Goal: Transaction & Acquisition: Purchase product/service

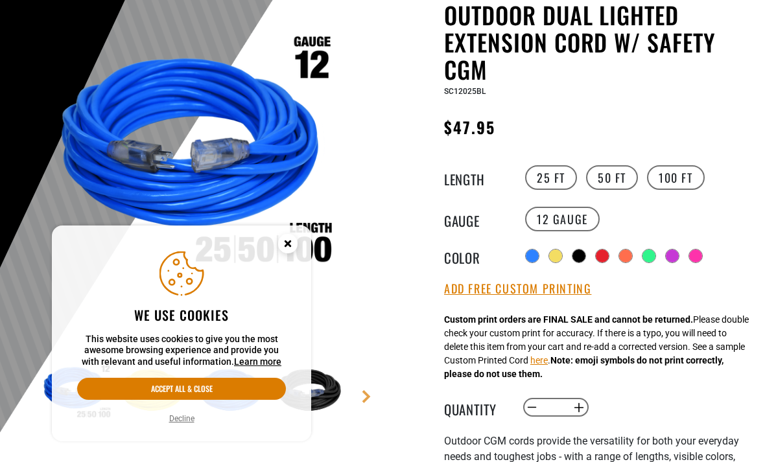
scroll to position [139, 0]
click at [287, 243] on icon "Cookie Consent" at bounding box center [287, 243] width 5 height 5
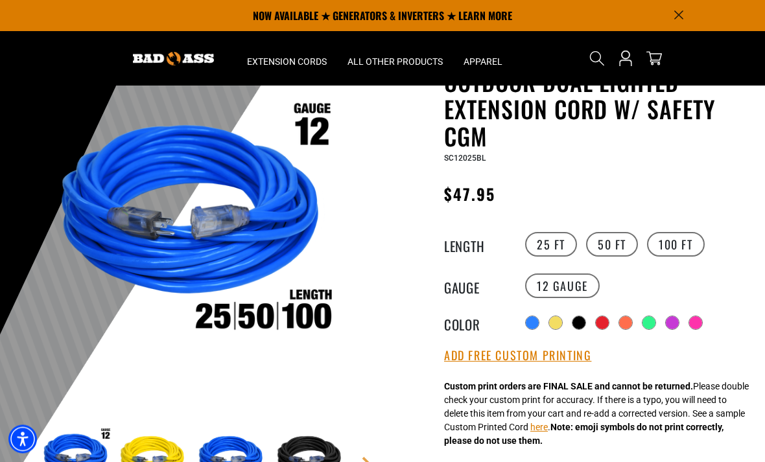
scroll to position [0, 0]
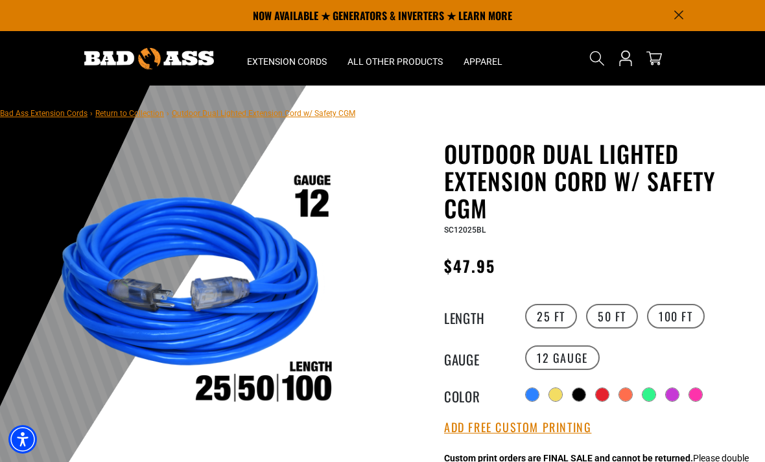
click at [109, 58] on img at bounding box center [149, 58] width 130 height 21
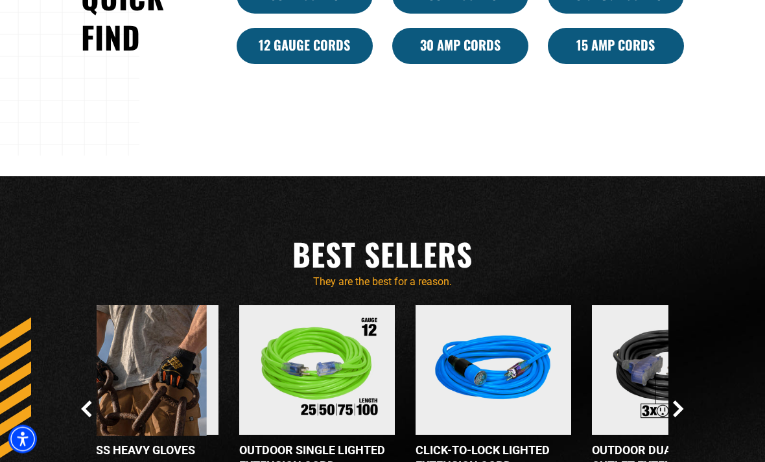
scroll to position [877, 0]
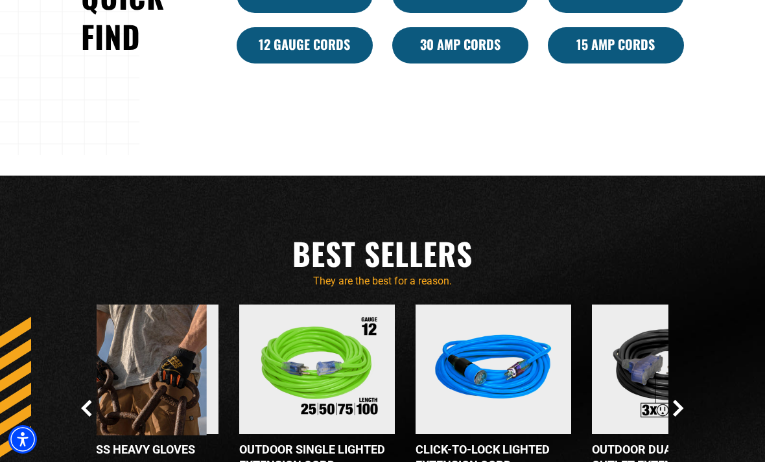
click at [259, 63] on link "12 Gauge Cords" at bounding box center [304, 45] width 136 height 36
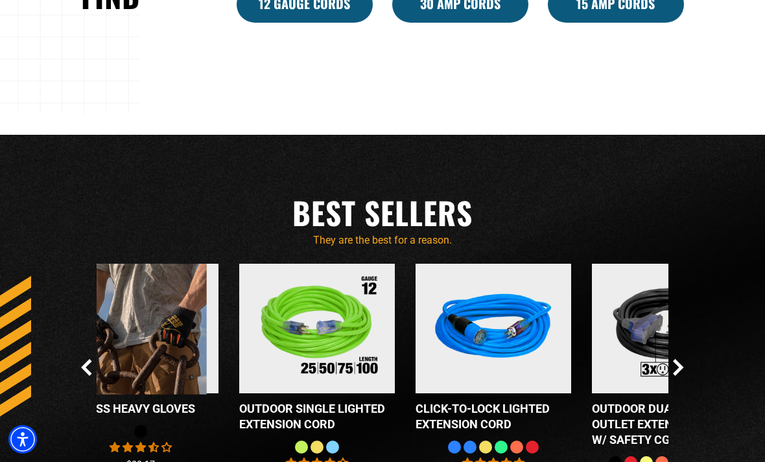
scroll to position [918, 0]
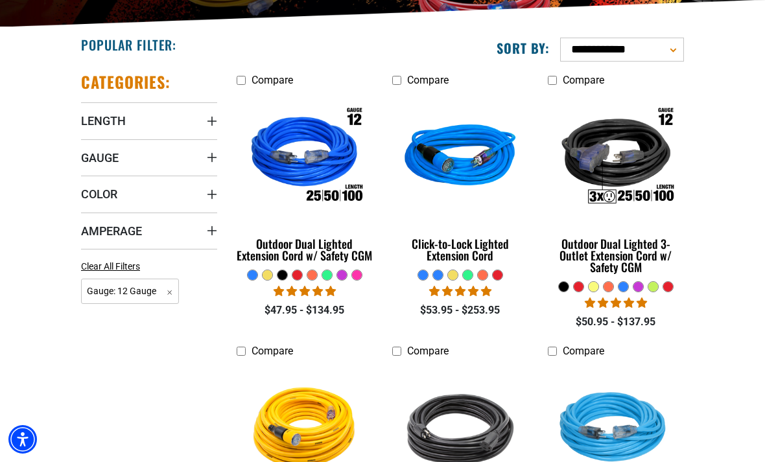
scroll to position [290, 0]
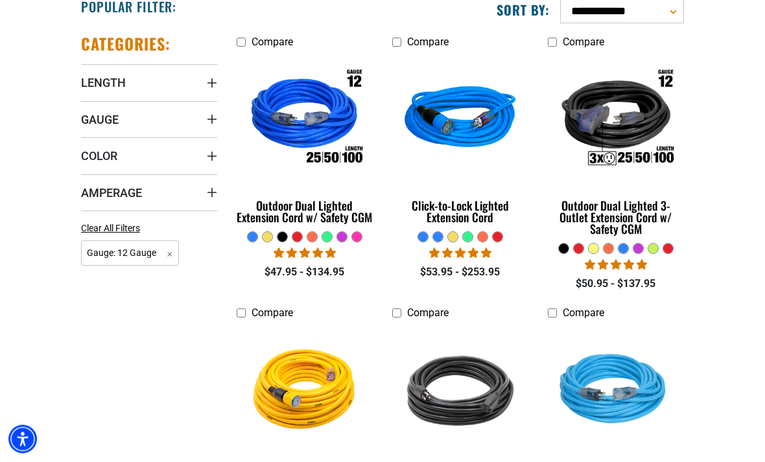
click at [267, 207] on div "Outdoor Dual Lighted Extension Cord w/ Safety CGM" at bounding box center [304, 211] width 136 height 23
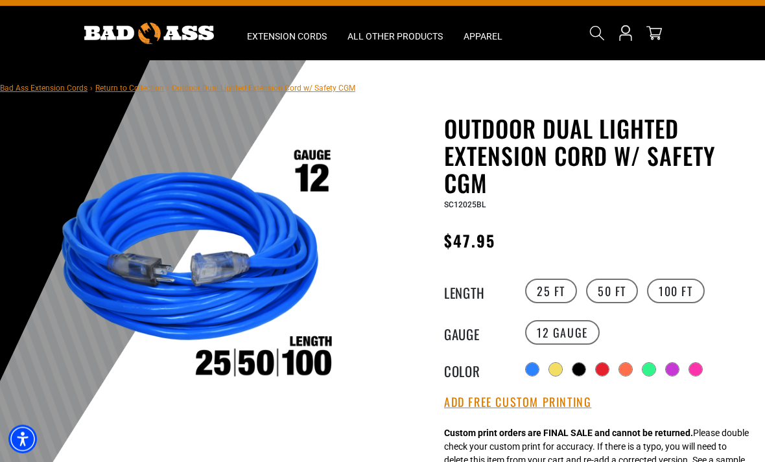
scroll to position [25, 0]
click at [676, 367] on div at bounding box center [671, 369] width 13 height 13
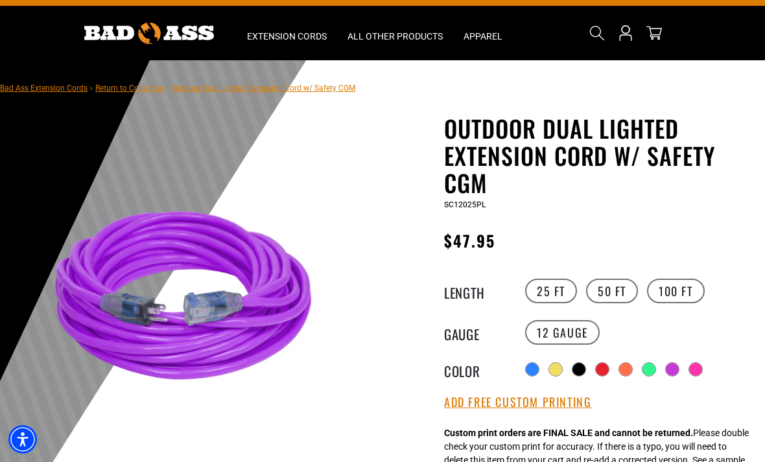
click at [700, 363] on div at bounding box center [695, 369] width 13 height 13
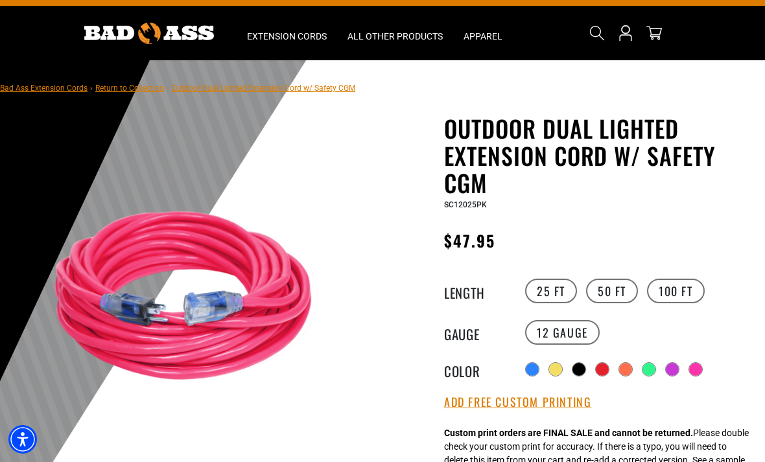
click at [670, 363] on div at bounding box center [671, 369] width 13 height 13
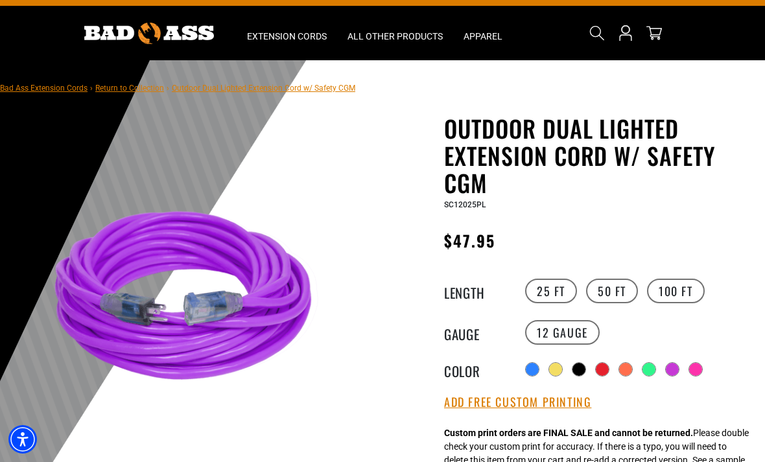
click at [616, 293] on label "50 FT" at bounding box center [612, 291] width 52 height 25
click at [558, 300] on label "25 FT" at bounding box center [551, 291] width 52 height 25
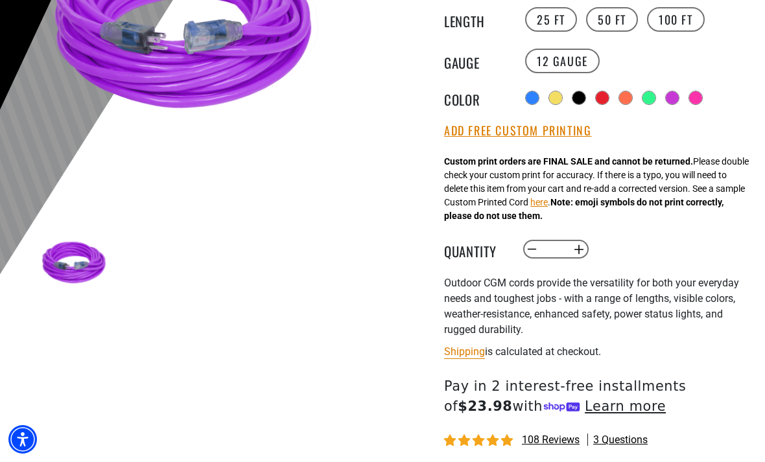
scroll to position [298, 0]
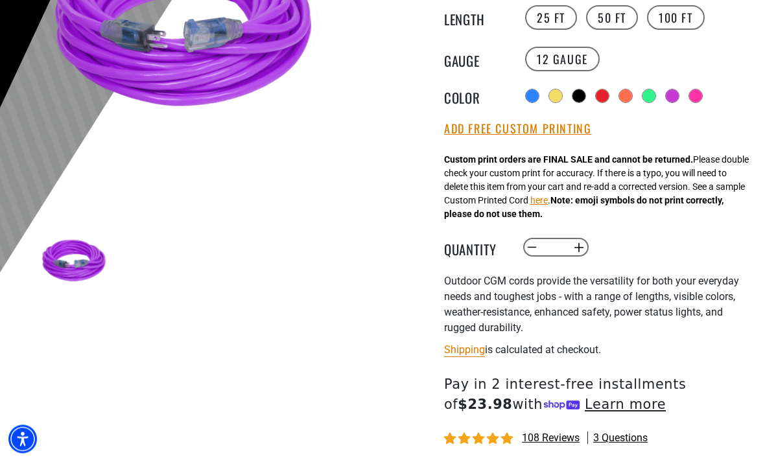
click at [580, 131] on button "Add Free Custom Printing" at bounding box center [517, 129] width 147 height 14
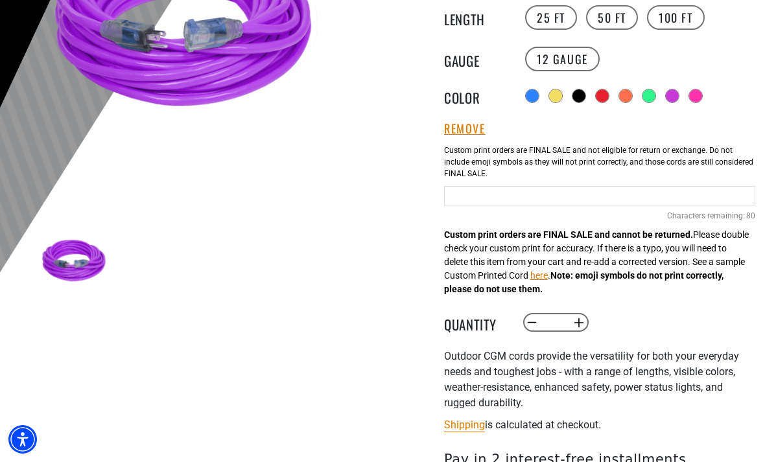
click at [575, 195] on input "text" at bounding box center [599, 195] width 311 height 19
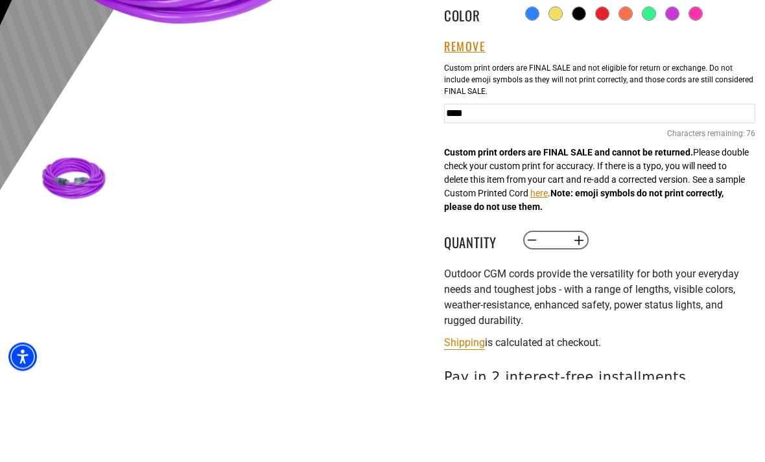
type input "****"
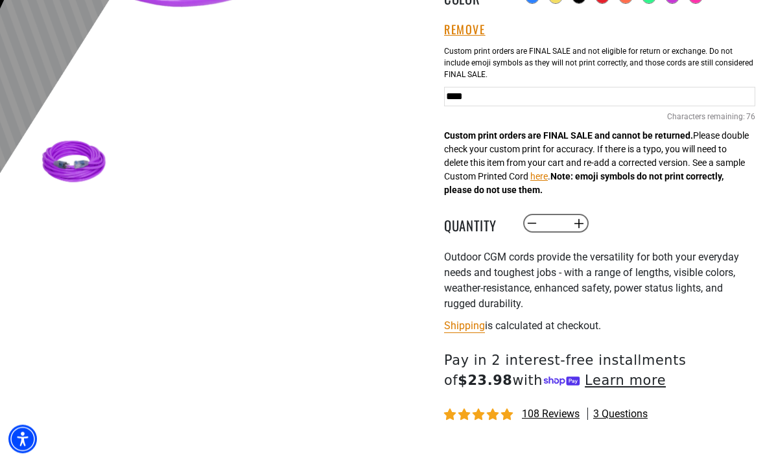
scroll to position [451, 0]
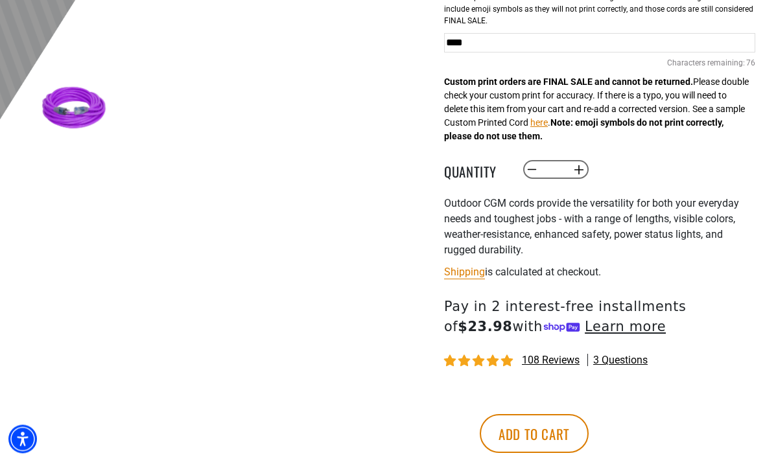
click at [588, 431] on button "Add to cart" at bounding box center [533, 434] width 109 height 39
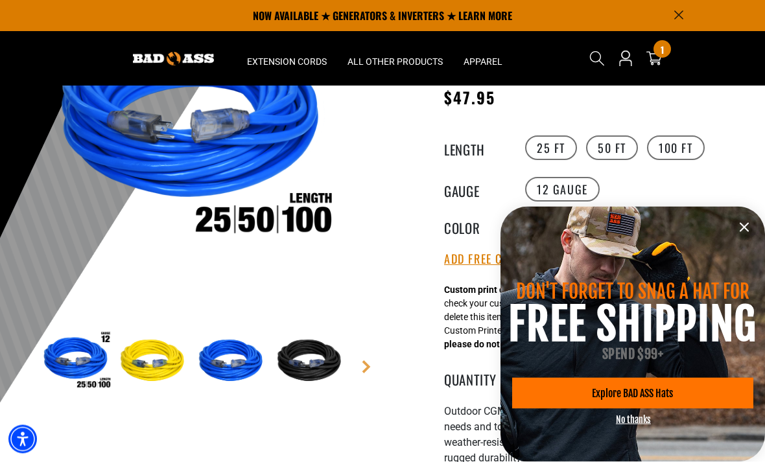
scroll to position [168, 0]
click at [744, 226] on icon "information" at bounding box center [744, 228] width 16 height 16
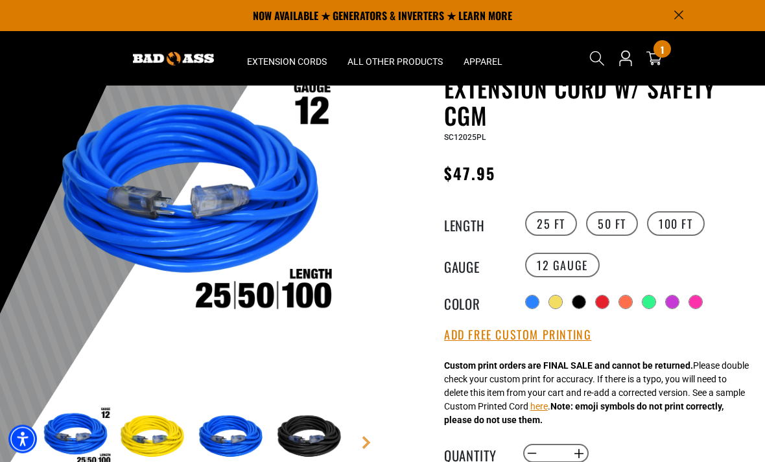
click at [617, 225] on label "50 FT" at bounding box center [612, 224] width 52 height 25
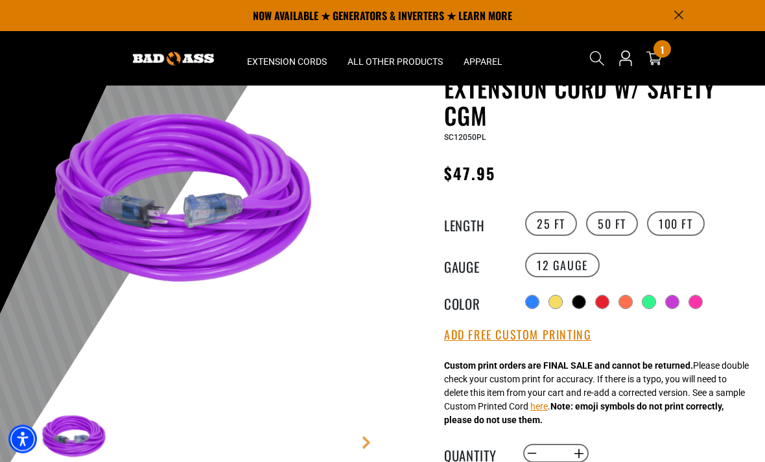
scroll to position [93, 0]
click at [698, 303] on div at bounding box center [695, 301] width 13 height 13
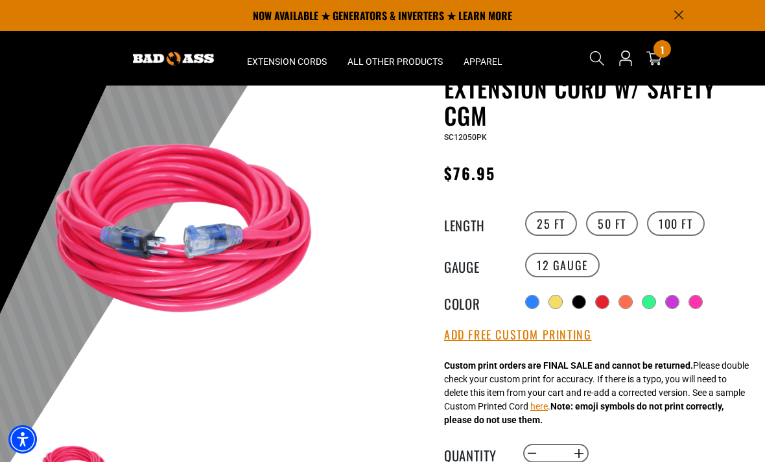
click at [671, 297] on div at bounding box center [671, 301] width 13 height 13
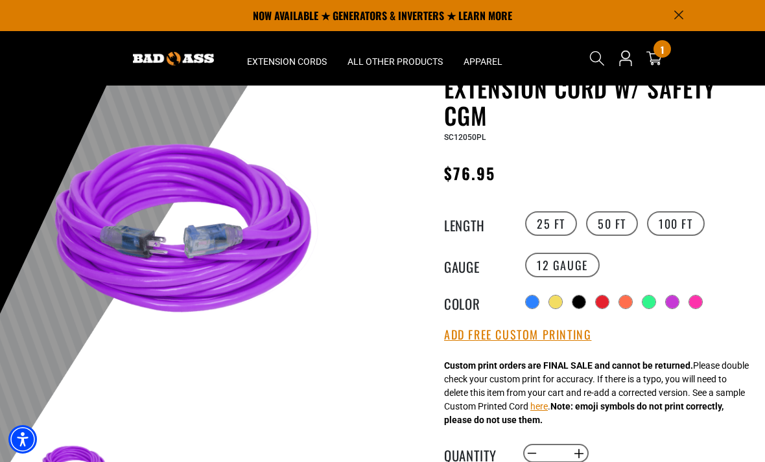
click at [648, 303] on div at bounding box center [648, 301] width 13 height 13
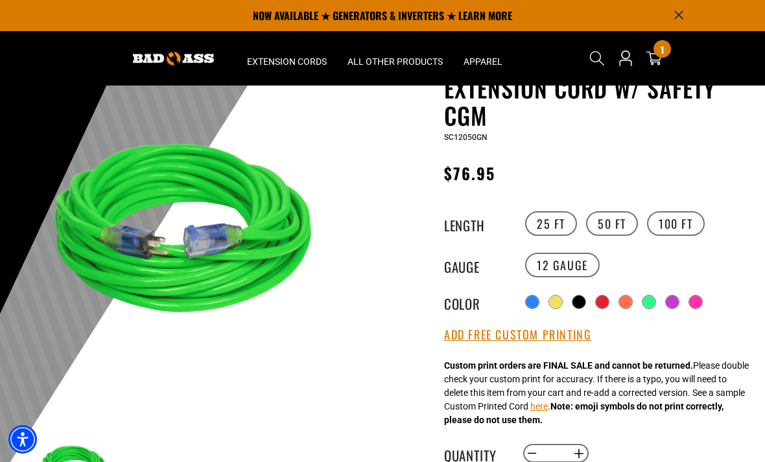
click at [627, 301] on div at bounding box center [625, 301] width 13 height 13
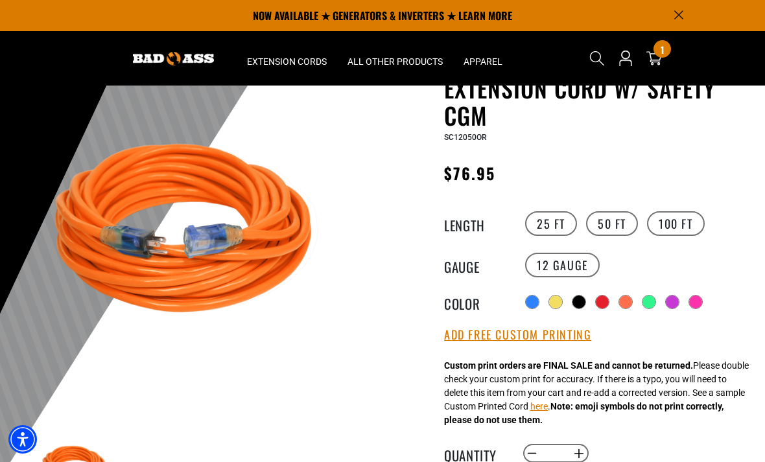
click at [603, 301] on div at bounding box center [601, 301] width 13 height 13
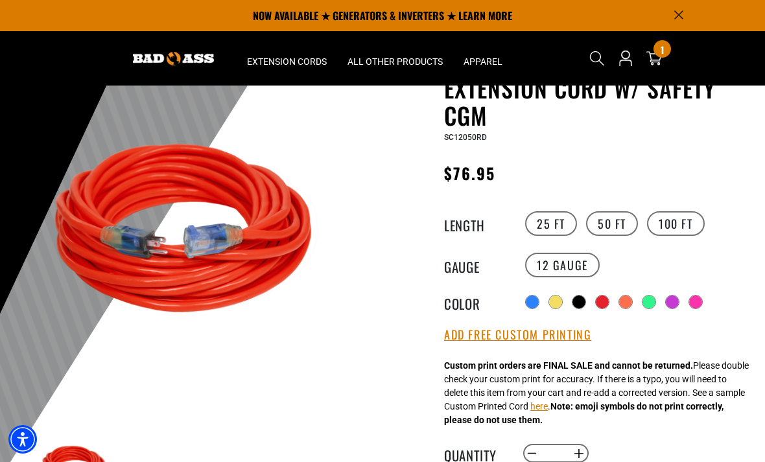
click at [577, 303] on div at bounding box center [578, 301] width 13 height 13
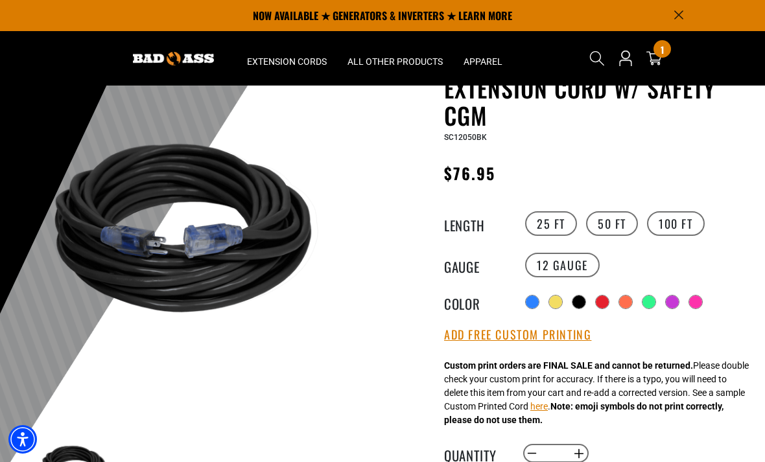
click at [531, 301] on div at bounding box center [531, 301] width 13 height 13
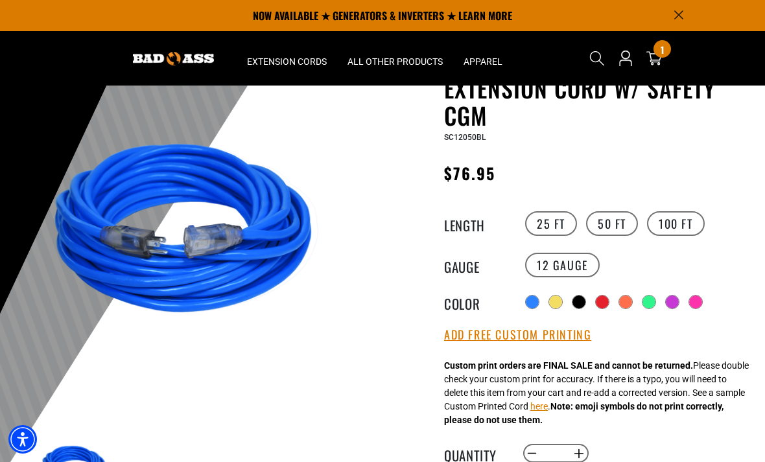
click at [549, 300] on div "Radio button Radio button Radio button Radio button Radio button Radio button" at bounding box center [638, 302] width 233 height 21
click at [672, 304] on div at bounding box center [671, 301] width 13 height 13
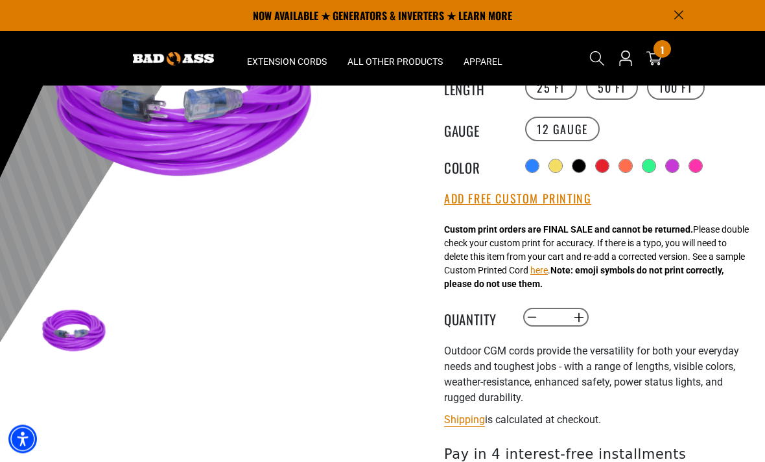
scroll to position [202, 0]
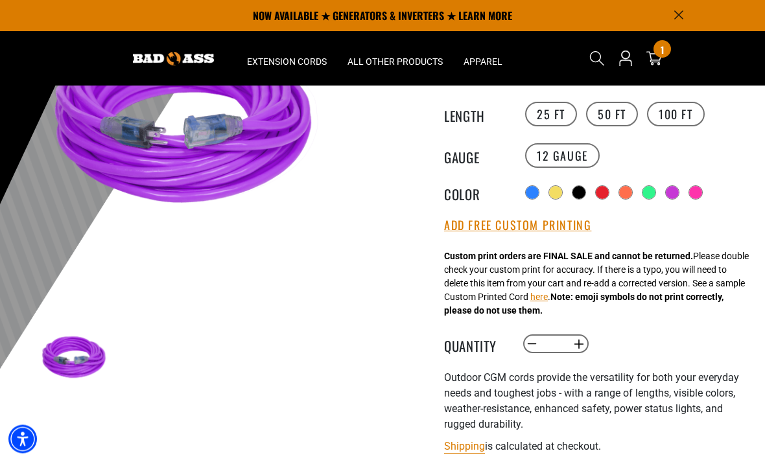
click at [570, 225] on button "Add Free Custom Printing" at bounding box center [517, 226] width 147 height 14
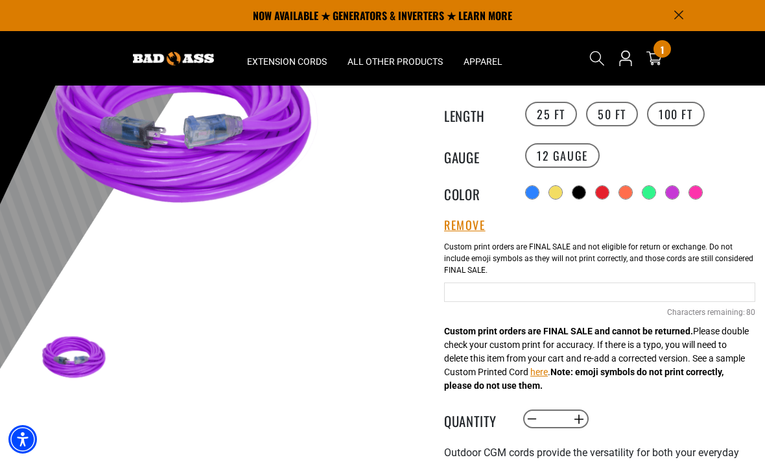
click at [564, 293] on input "text" at bounding box center [599, 291] width 311 height 19
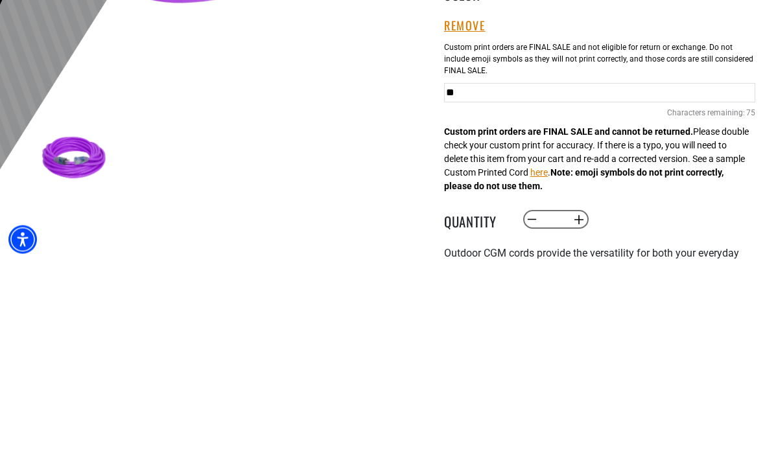
type input "*"
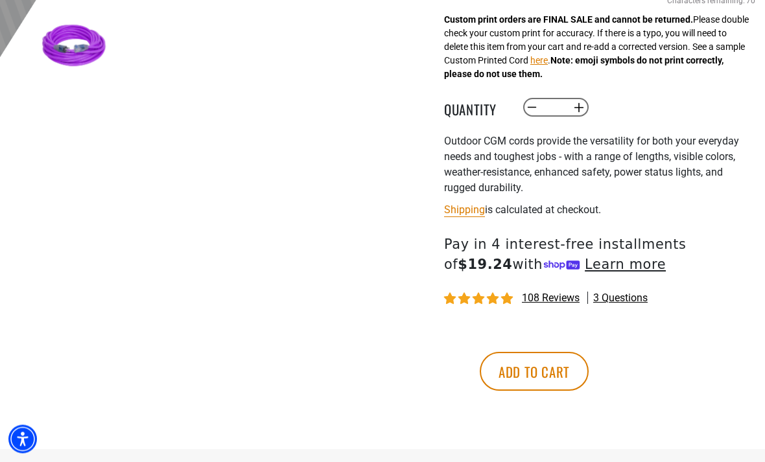
scroll to position [514, 0]
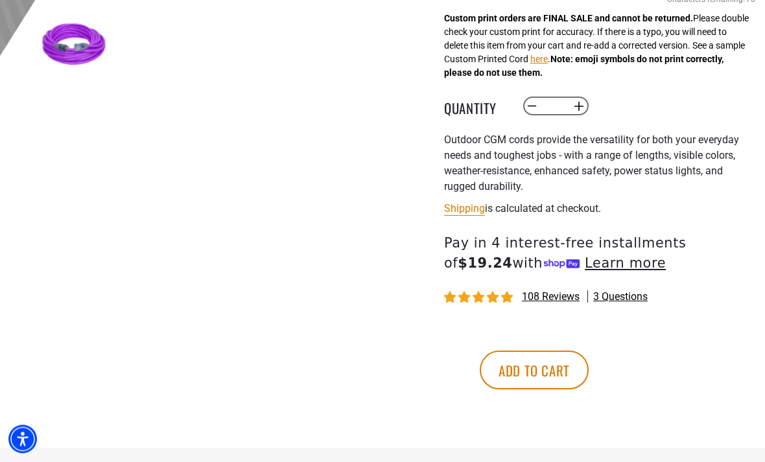
type input "**********"
click at [588, 377] on button "Add to cart" at bounding box center [533, 370] width 109 height 39
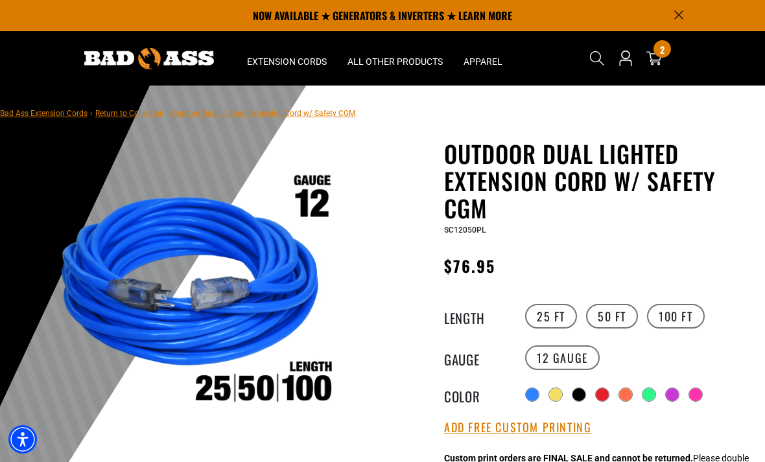
click at [663, 54] on span "2" at bounding box center [662, 50] width 5 height 10
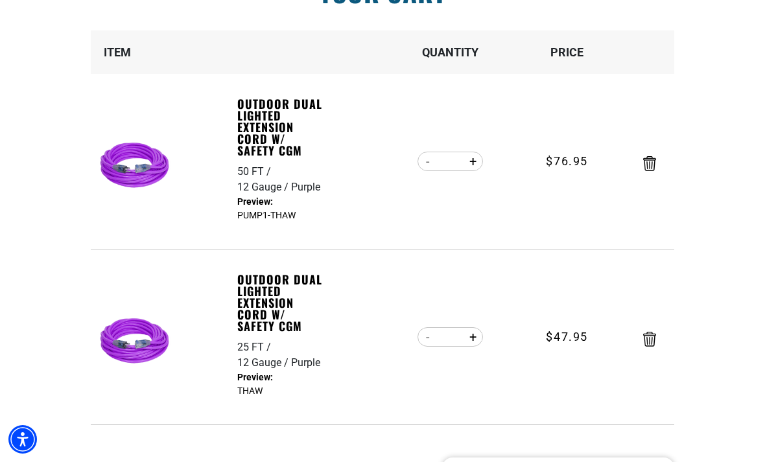
scroll to position [155, 0]
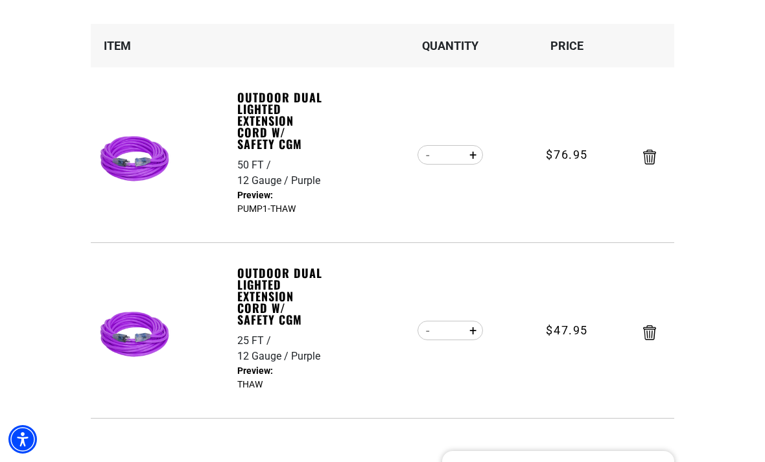
click at [654, 336] on icon "Remove Outdoor Dual Lighted Extension Cord w/ Safety CGM - 25 FT / 12 Gauge / P…" at bounding box center [649, 332] width 13 height 15
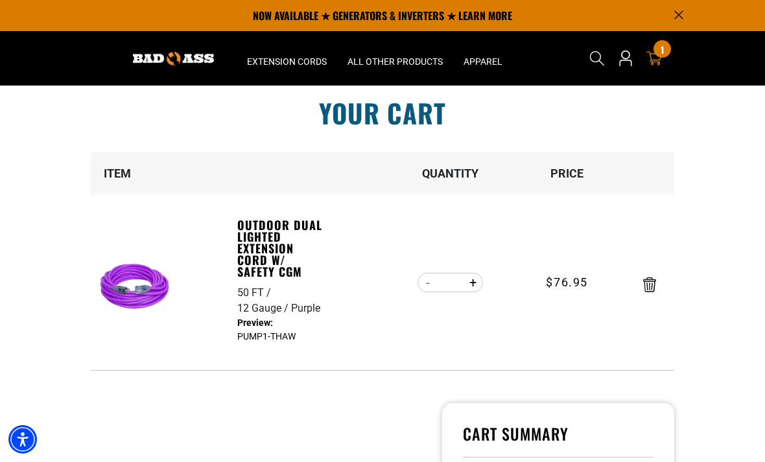
scroll to position [0, 0]
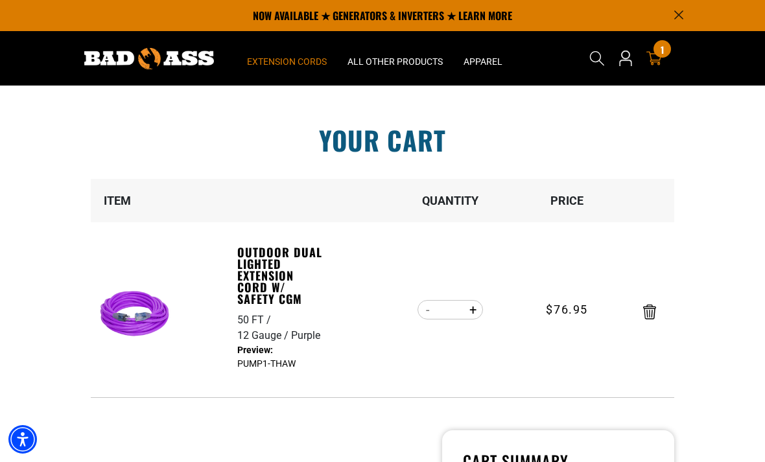
click at [260, 61] on span "Extension Cords" at bounding box center [287, 62] width 80 height 12
click at [243, 264] on link "Outdoor Dual Lighted Extension Cord w/ Safety CGM" at bounding box center [281, 275] width 89 height 58
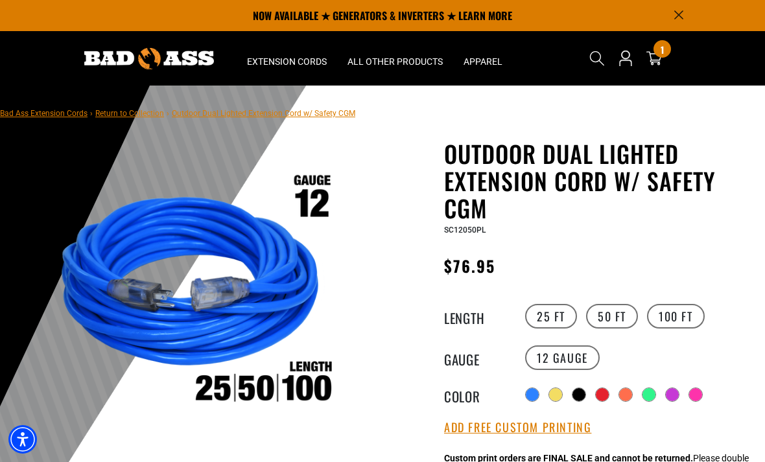
click at [550, 325] on label "25 FT" at bounding box center [551, 316] width 52 height 25
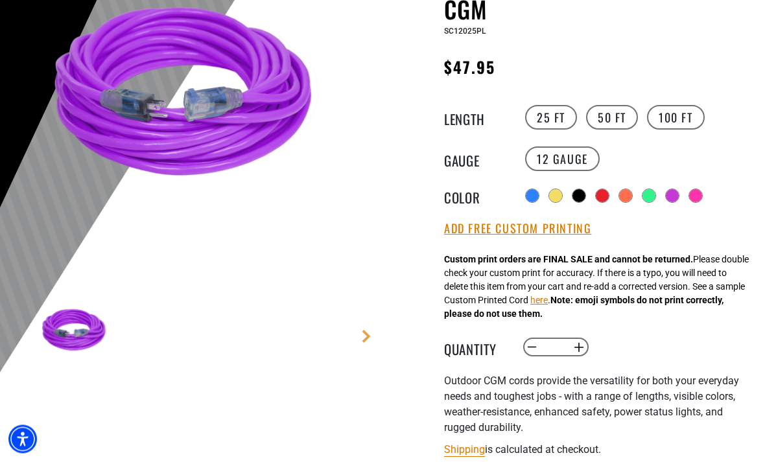
scroll to position [222, 0]
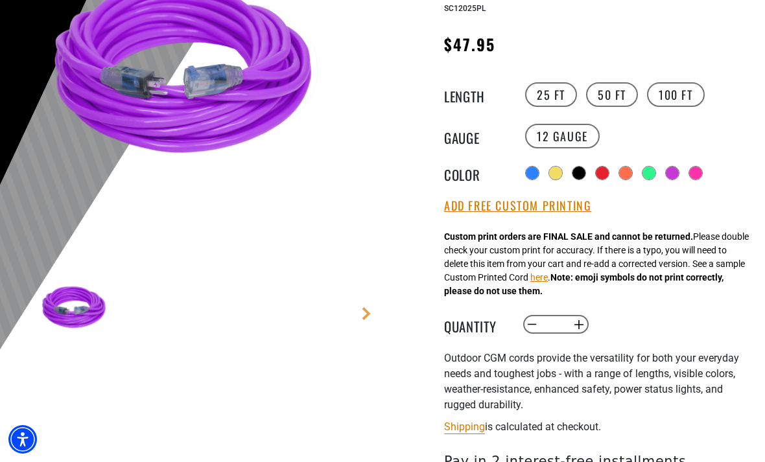
click at [564, 205] on button "Add Free Custom Printing" at bounding box center [517, 206] width 147 height 14
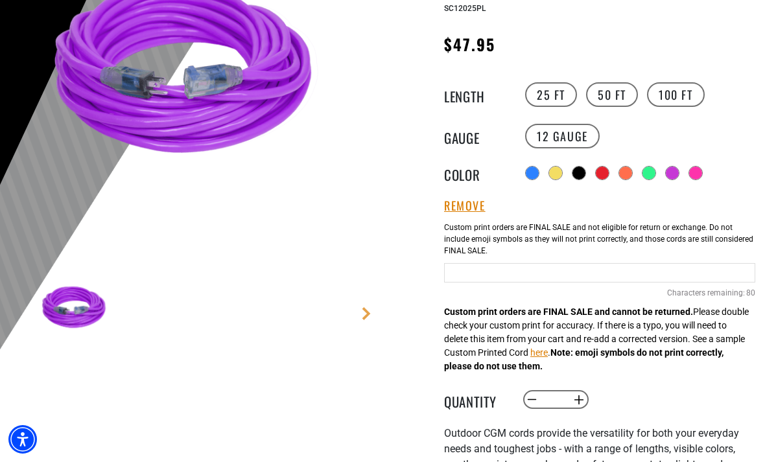
click at [584, 272] on input "Purple Cables" at bounding box center [599, 272] width 311 height 19
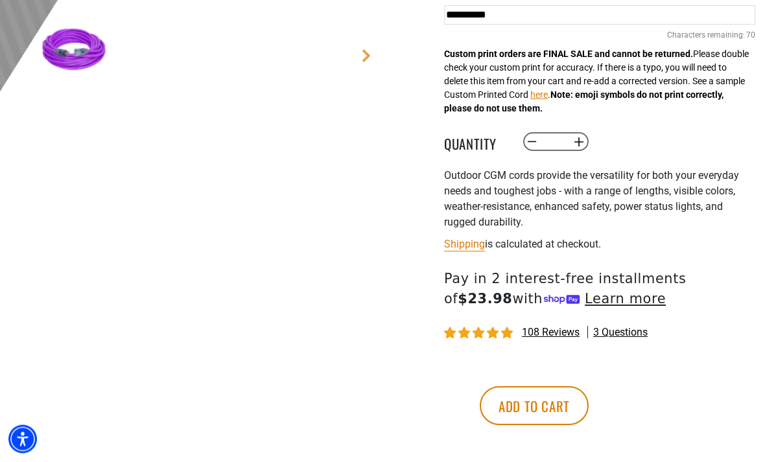
type input "**********"
click at [588, 408] on button "Add to cart" at bounding box center [533, 406] width 109 height 39
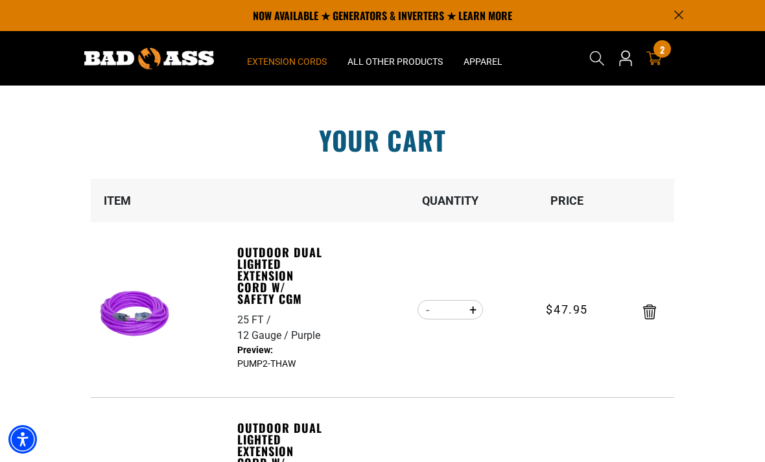
click at [247, 63] on span "Extension Cords" at bounding box center [287, 62] width 80 height 12
click at [255, 69] on summary "Extension Cords" at bounding box center [286, 58] width 100 height 54
click at [266, 58] on span "Extension Cords" at bounding box center [287, 62] width 80 height 12
click at [416, 58] on span "All Other Products" at bounding box center [394, 62] width 95 height 12
click at [415, 60] on span "All Other Products" at bounding box center [394, 62] width 95 height 12
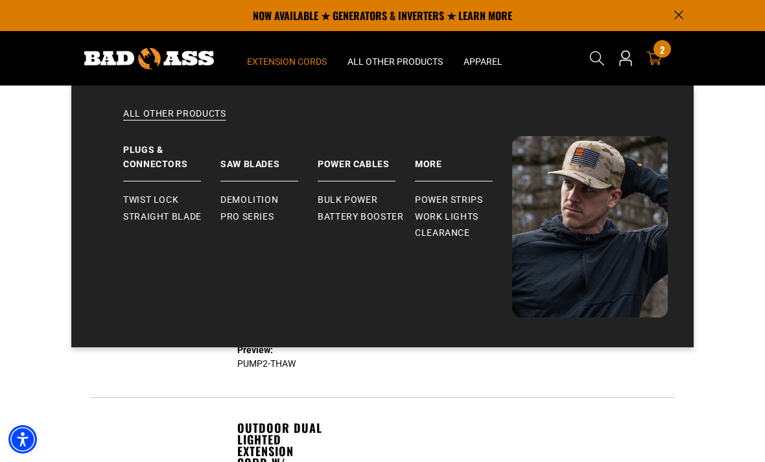
click at [263, 60] on span "Extension Cords" at bounding box center [287, 62] width 80 height 12
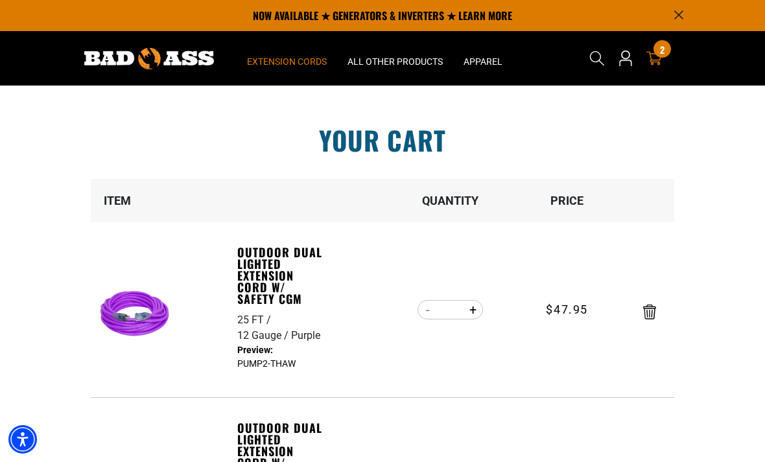
click at [266, 58] on span "Extension Cords" at bounding box center [287, 62] width 80 height 12
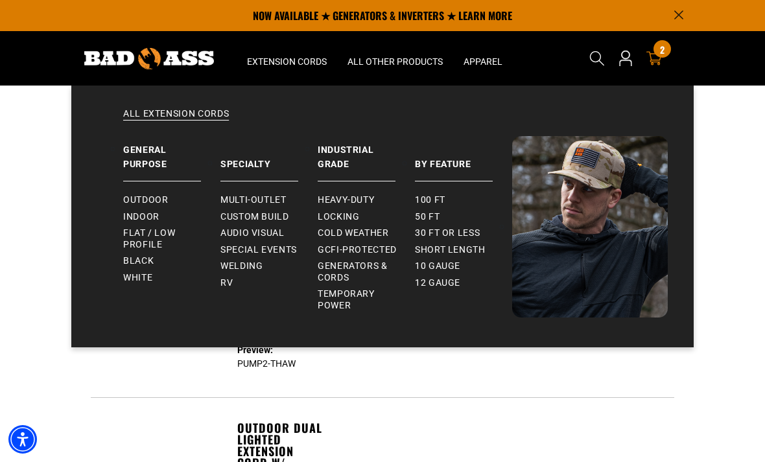
click at [470, 247] on span "Short Length" at bounding box center [450, 250] width 71 height 12
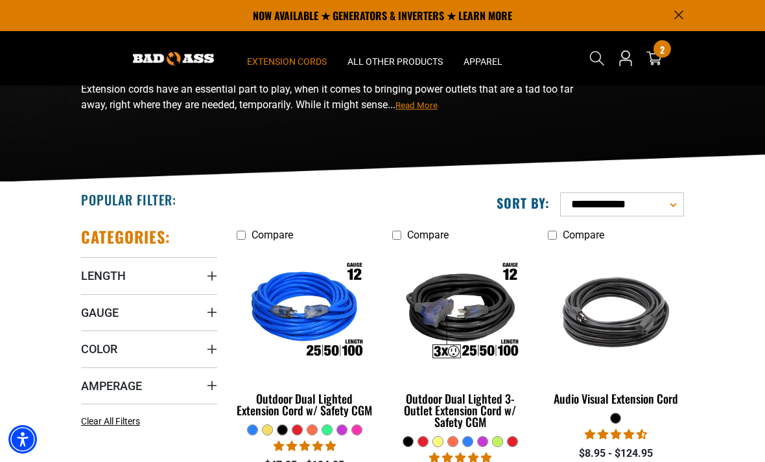
scroll to position [12, 0]
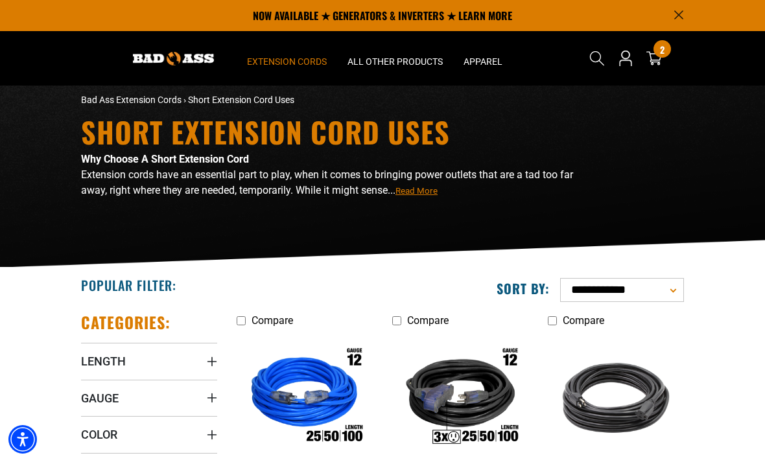
click at [274, 56] on span "Extension Cords" at bounding box center [287, 62] width 80 height 12
click at [274, 63] on span "Extension Cords" at bounding box center [287, 62] width 80 height 12
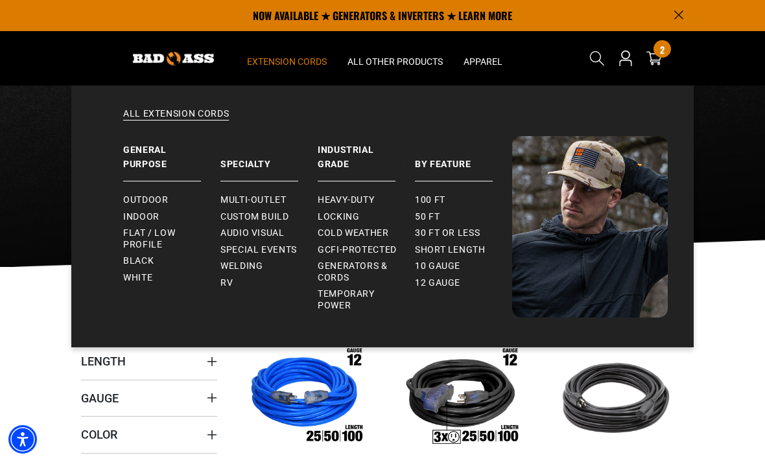
click at [326, 271] on span "Generators & Cords" at bounding box center [360, 271] width 87 height 23
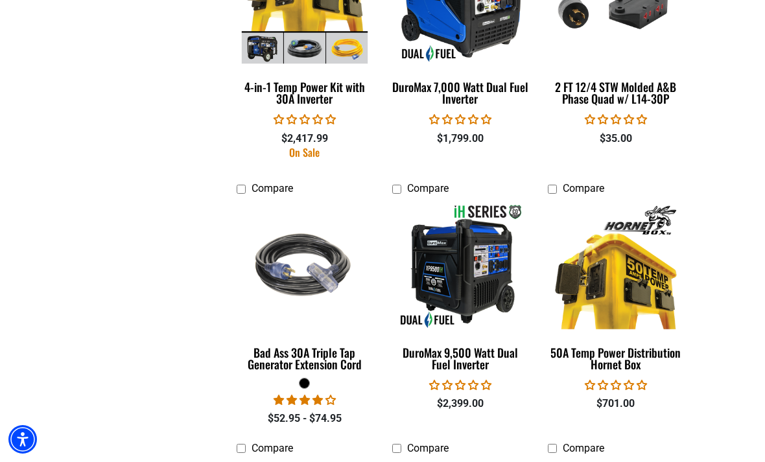
scroll to position [1514, 0]
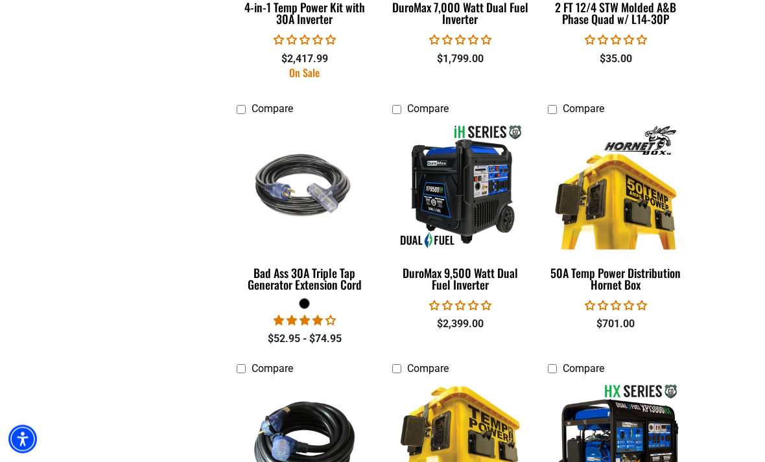
click at [259, 269] on div "Bad Ass 30A Triple Tap Generator Extension Cord" at bounding box center [304, 279] width 136 height 23
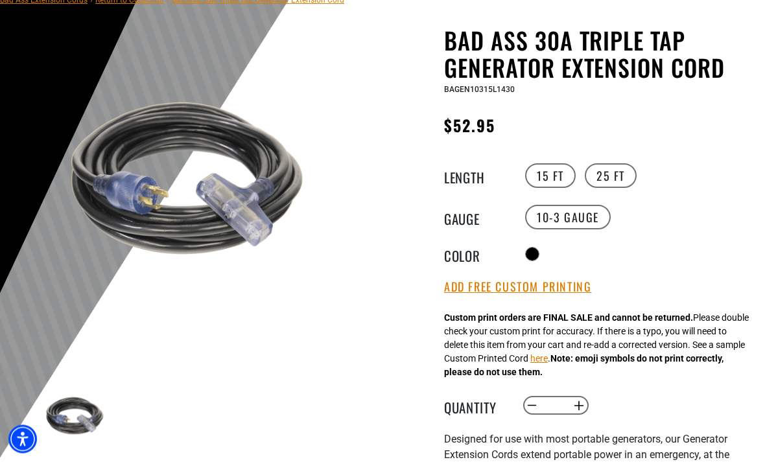
scroll to position [113, 0]
click at [560, 286] on button "Add Free Custom Printing" at bounding box center [517, 287] width 147 height 14
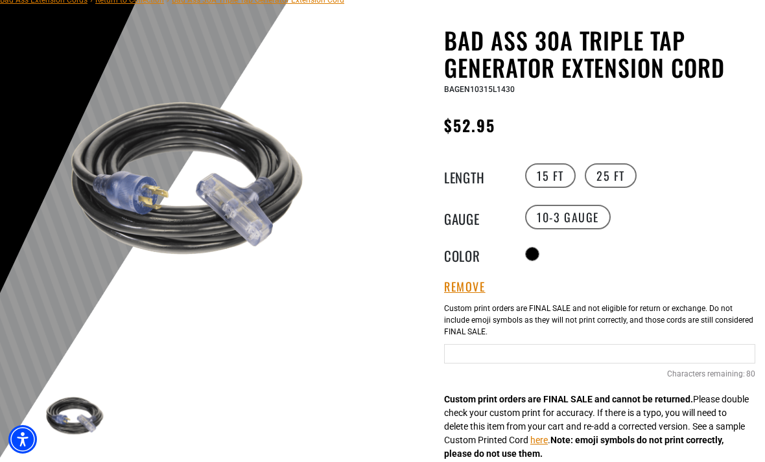
click at [548, 351] on input "Text field" at bounding box center [599, 353] width 311 height 19
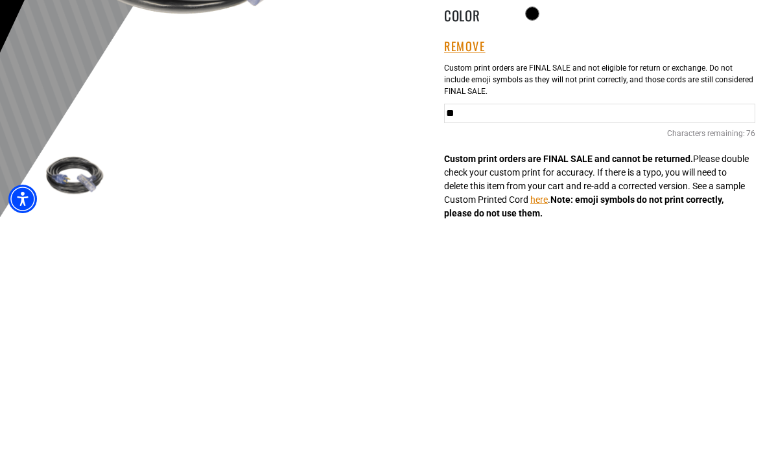
type input "*"
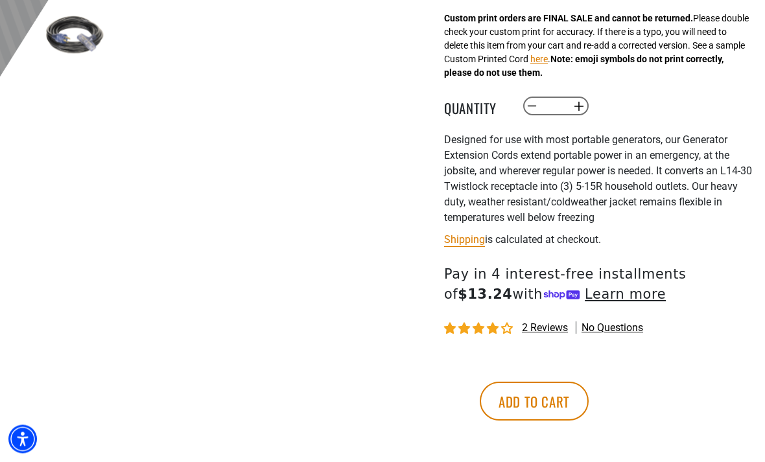
scroll to position [502, 0]
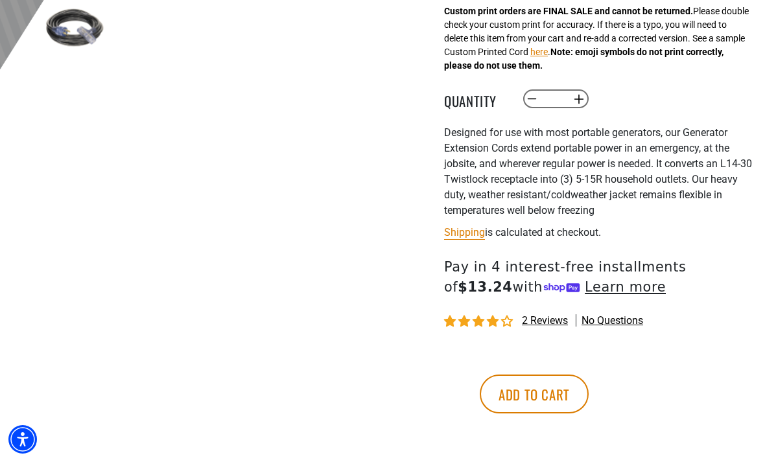
type input "**********"
click at [588, 397] on button "Add to cart" at bounding box center [533, 394] width 109 height 39
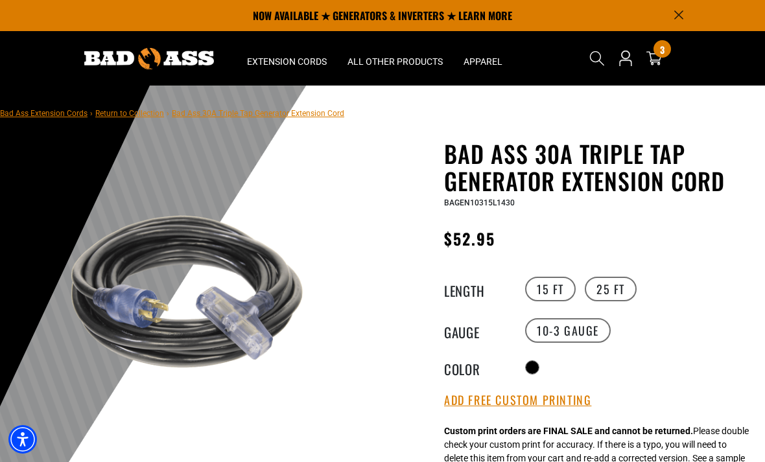
click at [663, 53] on span "3" at bounding box center [662, 50] width 5 height 10
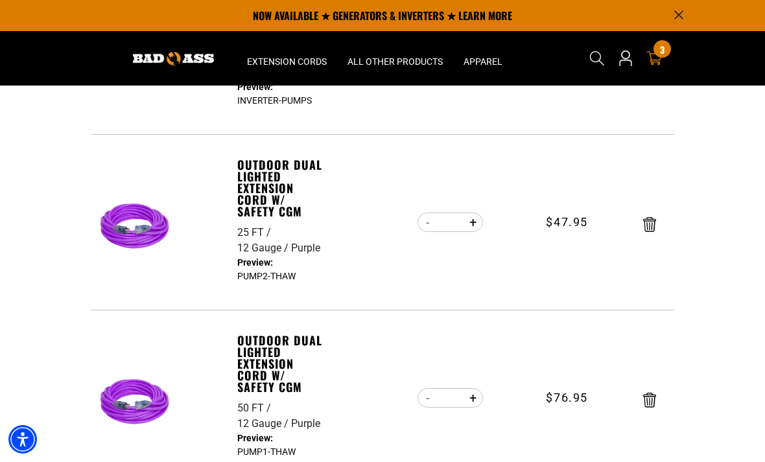
scroll to position [163, 0]
